Goal: Task Accomplishment & Management: Use online tool/utility

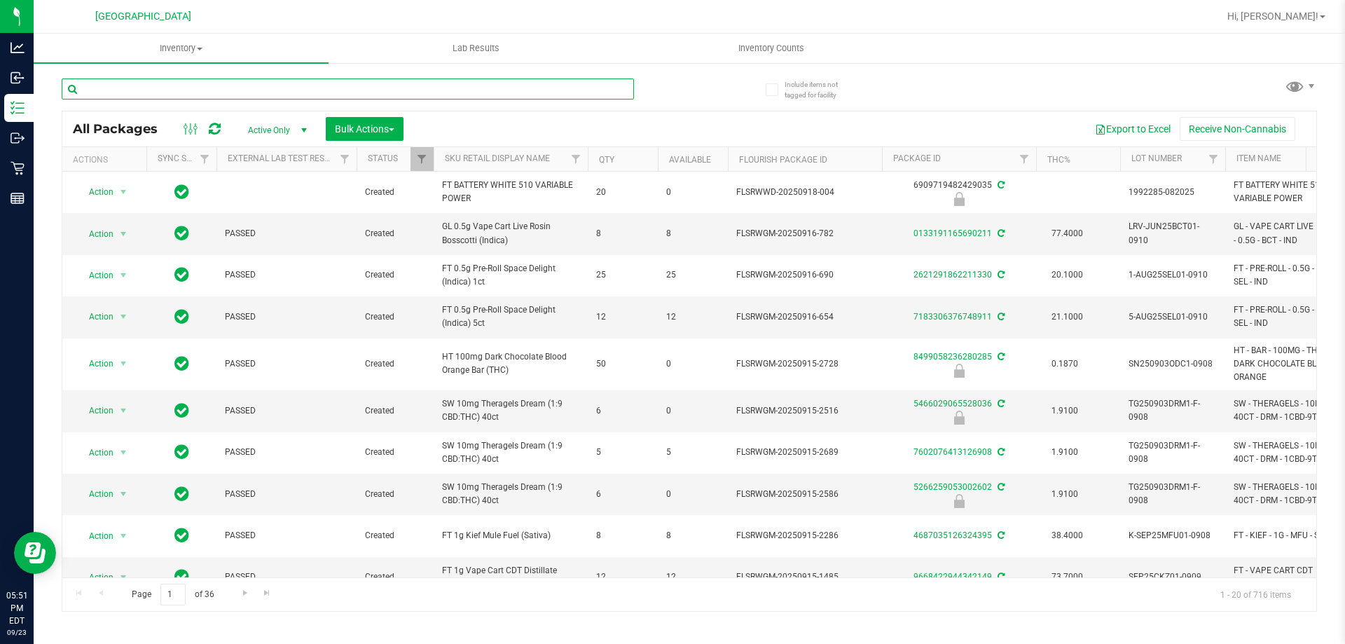
click at [200, 85] on input "text" at bounding box center [348, 88] width 572 height 21
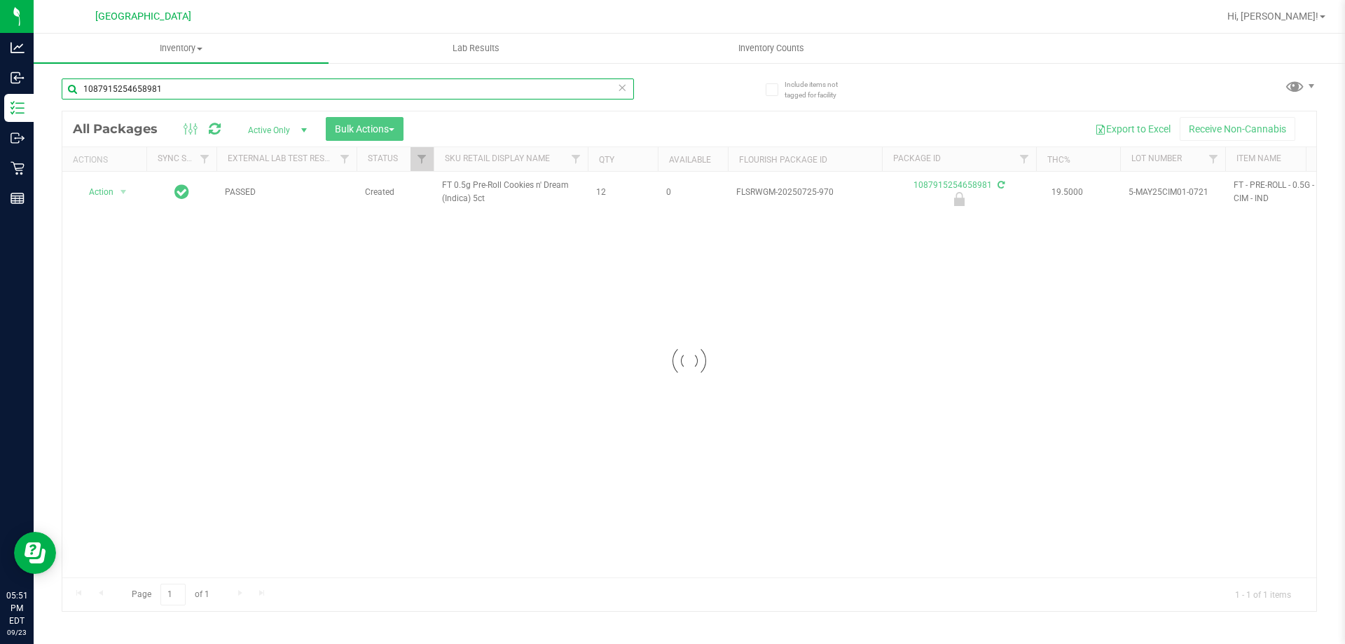
type input "1087915254658981"
click at [118, 194] on div at bounding box center [689, 360] width 1254 height 499
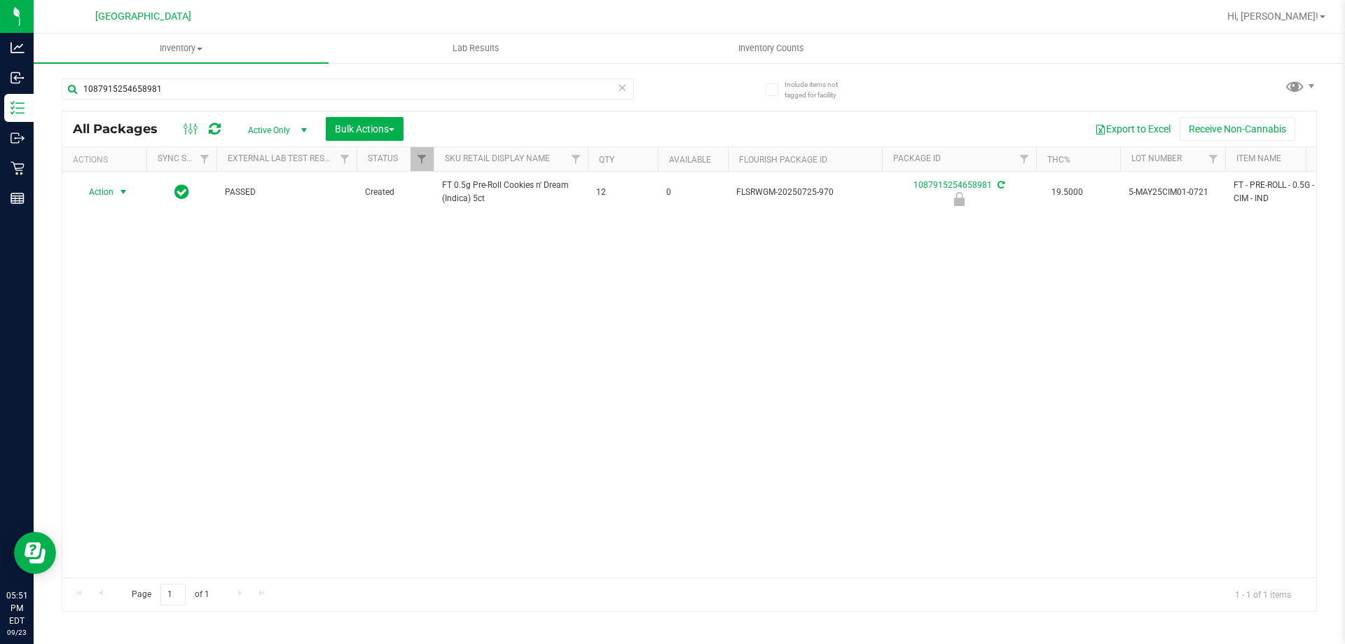
click at [118, 194] on span "select" at bounding box center [123, 191] width 11 height 11
click at [111, 348] on li "Unlock package" at bounding box center [122, 358] width 90 height 21
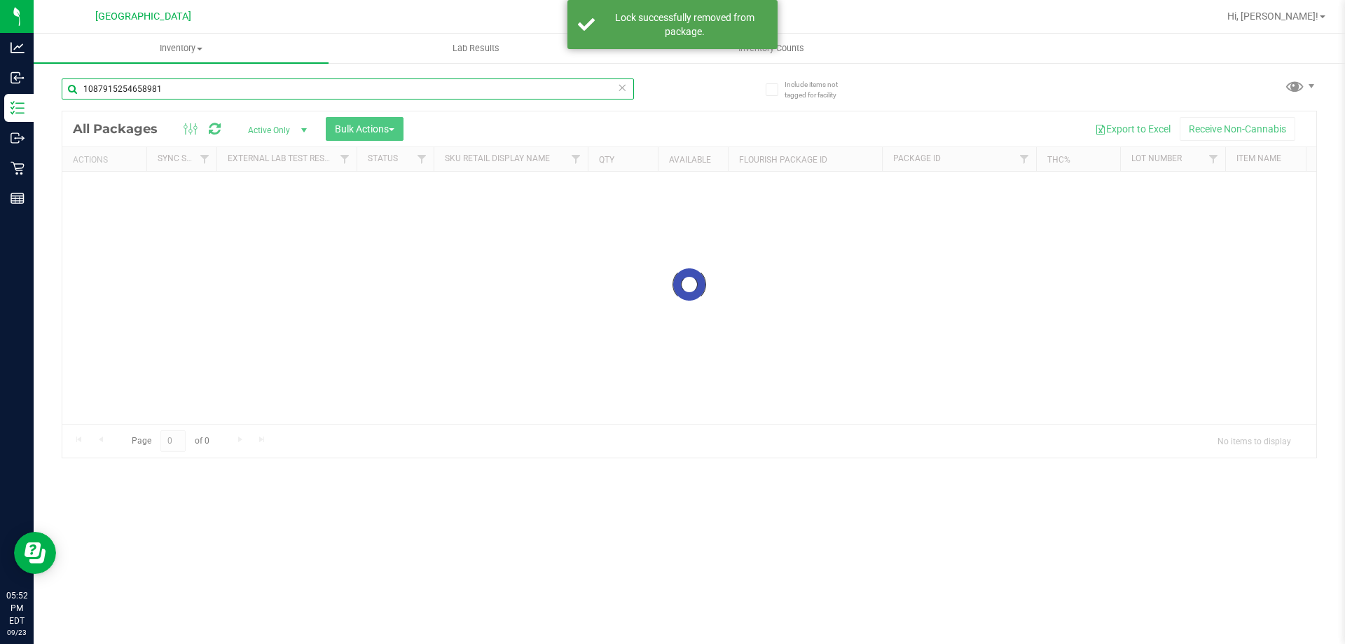
click at [616, 86] on input "1087915254658981" at bounding box center [348, 88] width 572 height 21
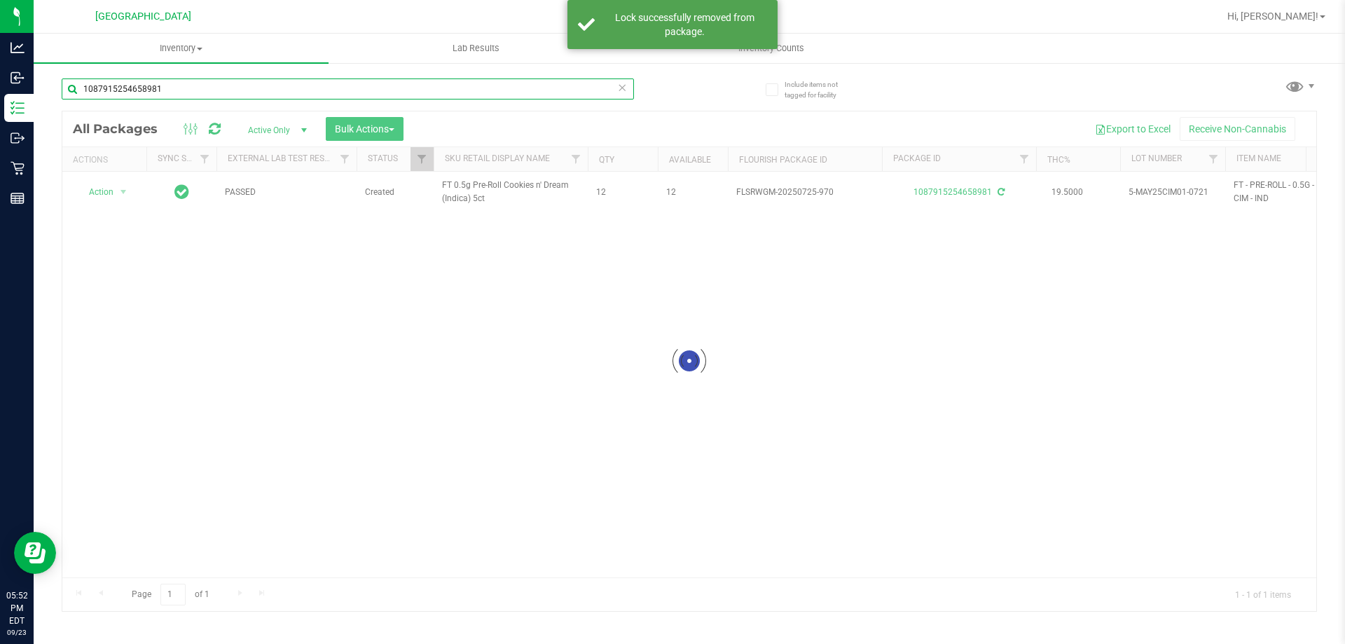
click at [616, 89] on input "1087915254658981" at bounding box center [348, 88] width 572 height 21
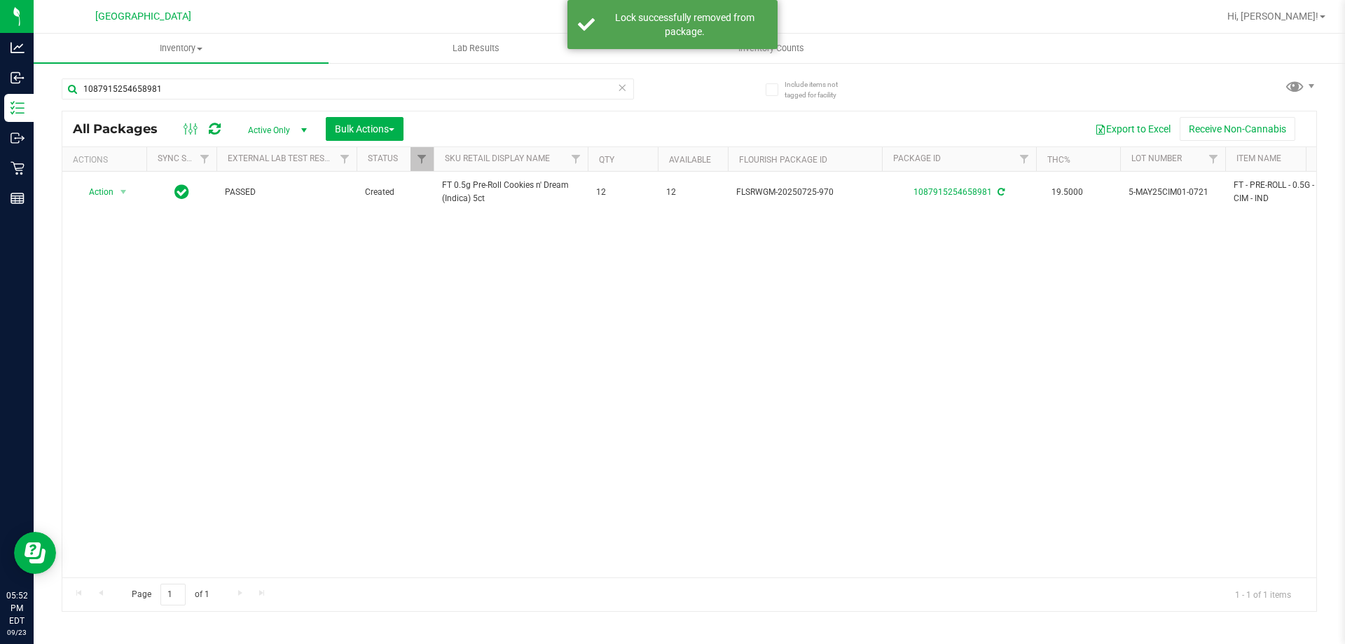
click at [621, 91] on icon at bounding box center [622, 86] width 10 height 17
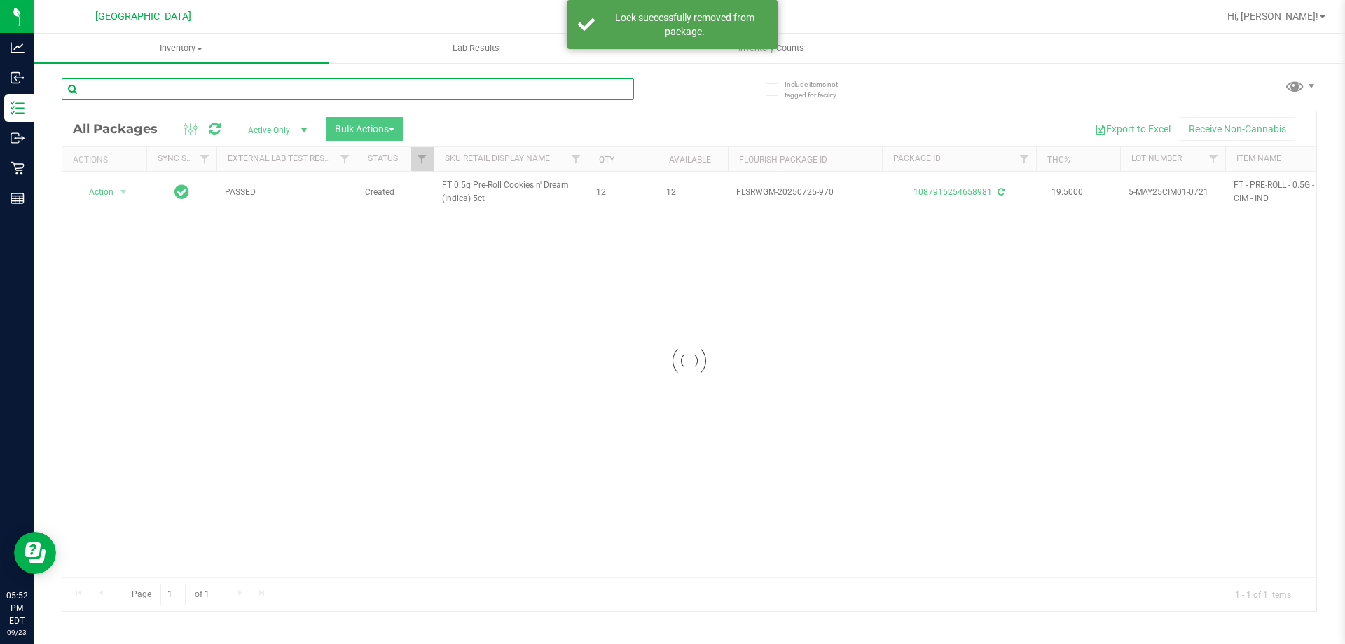
click at [540, 90] on input "text" at bounding box center [348, 88] width 572 height 21
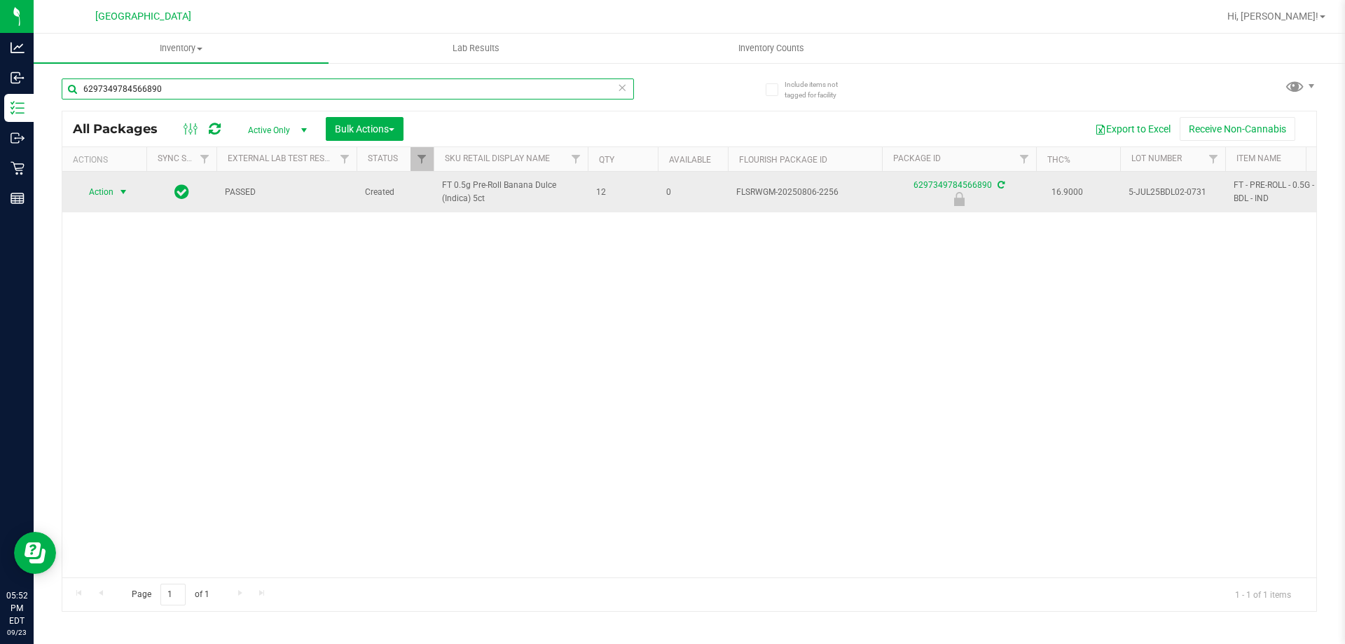
type input "6297349784566890"
click at [125, 193] on span "select" at bounding box center [123, 191] width 11 height 11
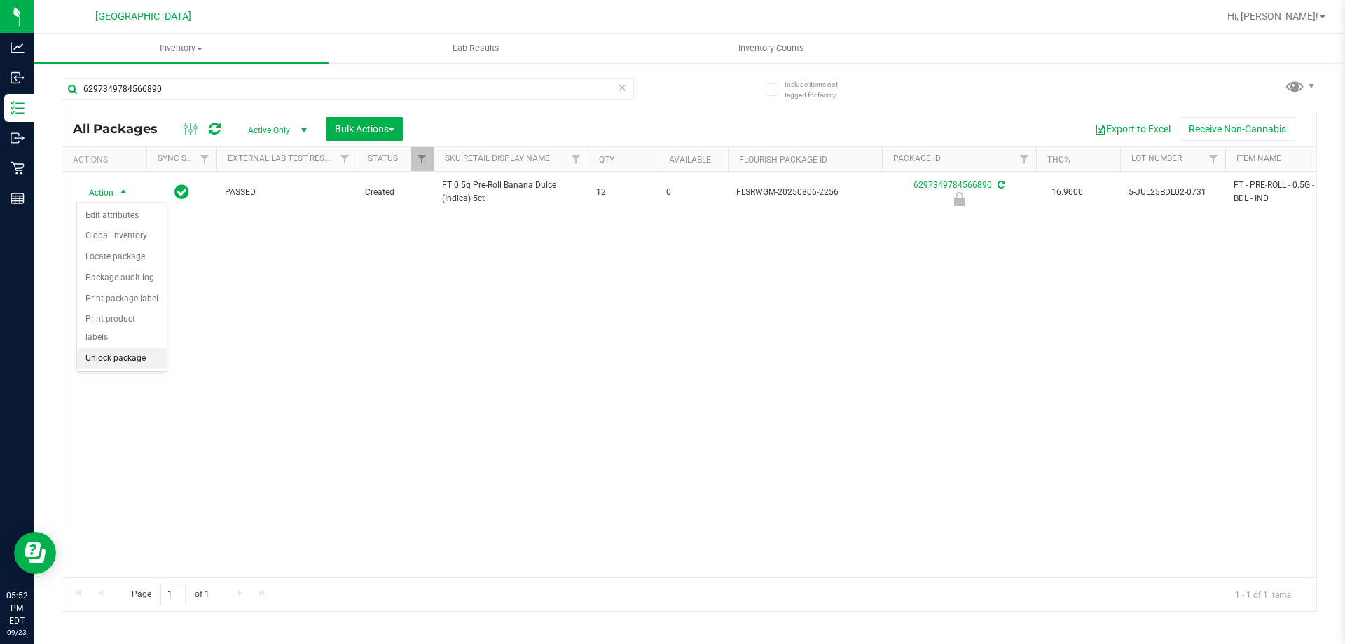
click at [137, 348] on li "Unlock package" at bounding box center [122, 358] width 90 height 21
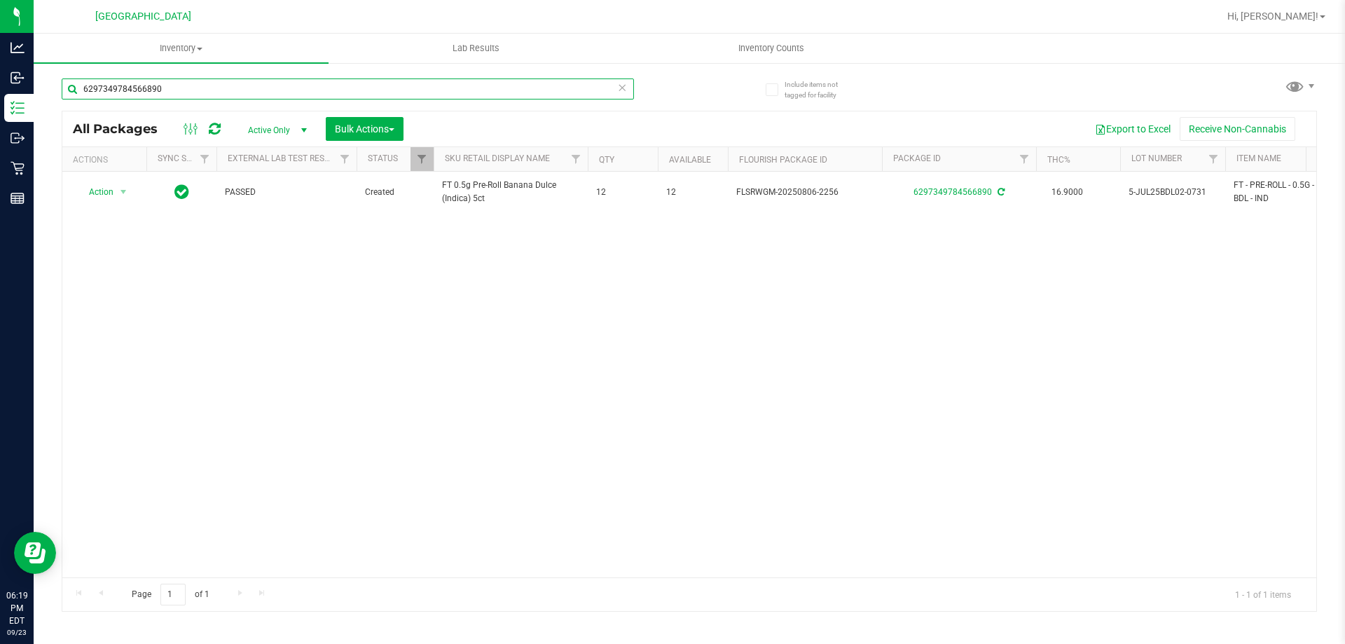
click at [151, 81] on input "6297349784566890" at bounding box center [348, 88] width 572 height 21
type input "a"
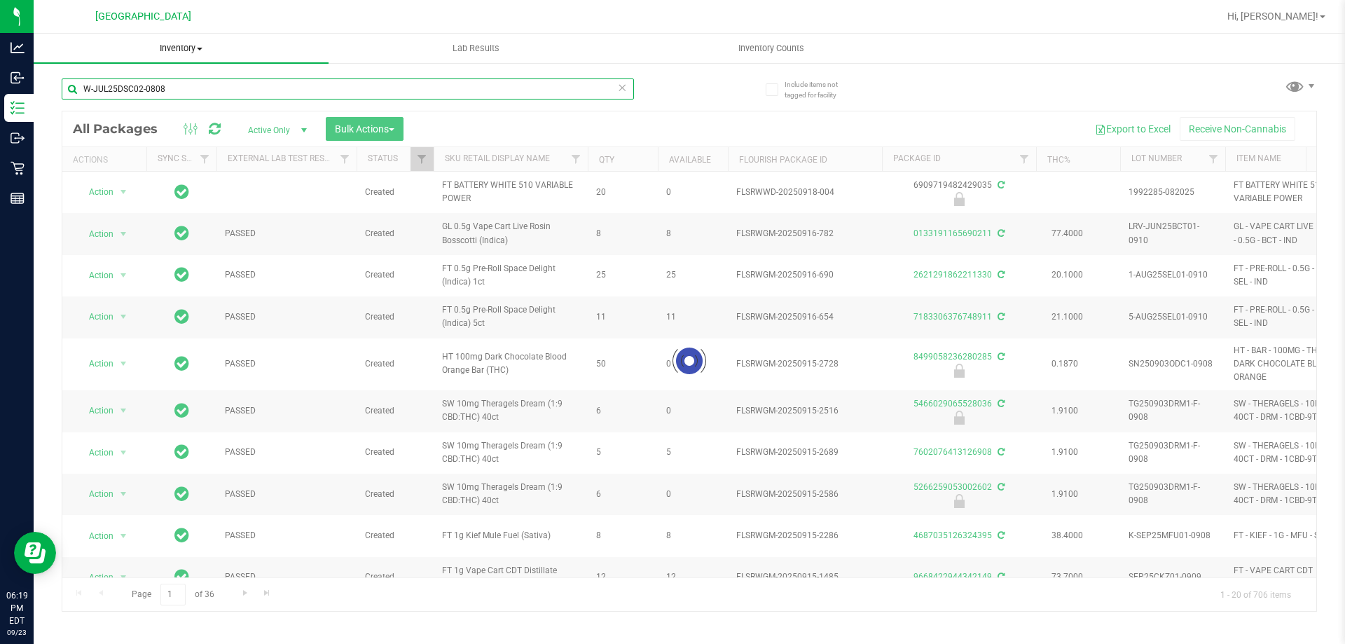
type input "W-JUL25DSC02-0808"
